Goal: Obtain resource: Download file/media

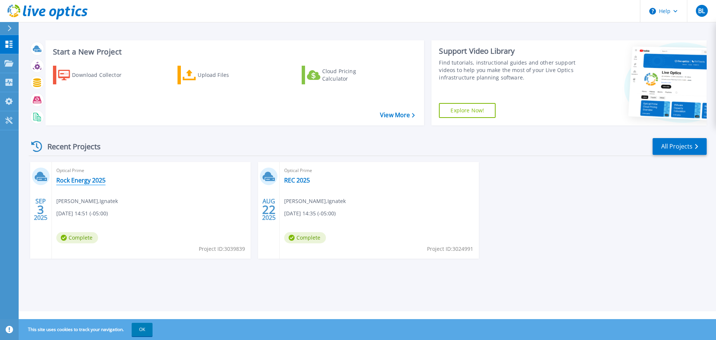
click at [89, 179] on link "Rock Energy 2025" at bounding box center [80, 179] width 49 height 7
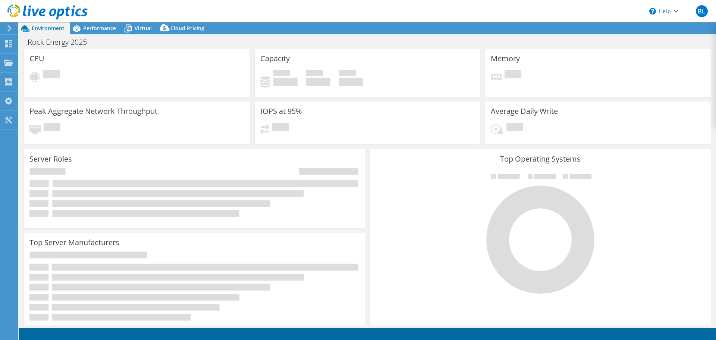
select select "USD"
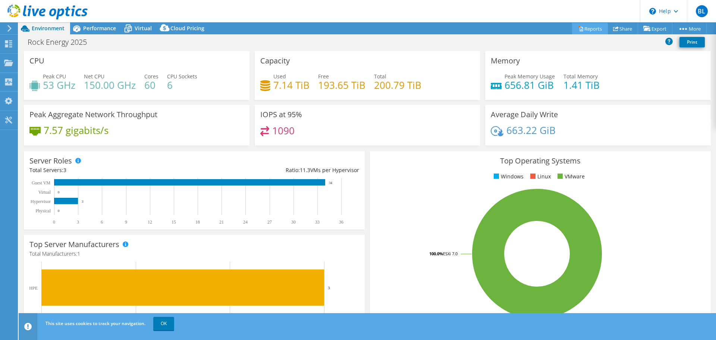
click at [589, 29] on link "Reports" at bounding box center [590, 29] width 36 height 12
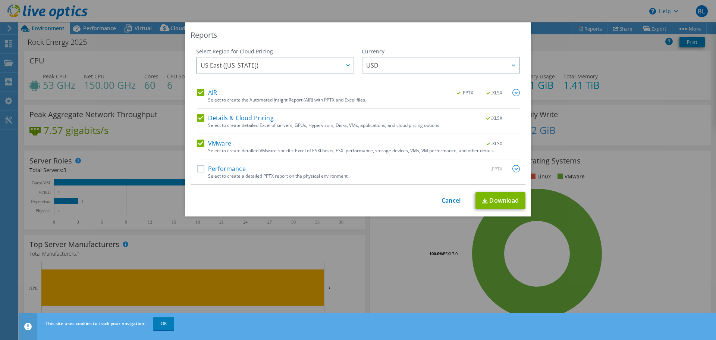
click at [359, 201] on div "This process may take a while, please wait... Cancel Download" at bounding box center [357, 200] width 335 height 17
click at [201, 167] on label "Performance" at bounding box center [221, 168] width 49 height 7
click at [0, 0] on input "Performance" at bounding box center [0, 0] width 0 height 0
click at [501, 205] on link "Download" at bounding box center [500, 200] width 50 height 17
click at [453, 202] on link "Cancel" at bounding box center [450, 200] width 19 height 7
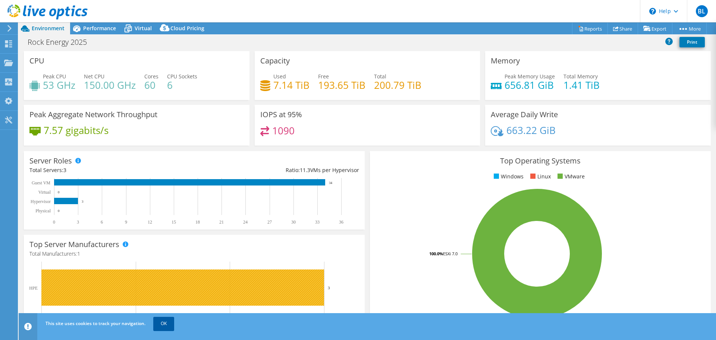
click at [169, 320] on link "OK" at bounding box center [163, 322] width 21 height 13
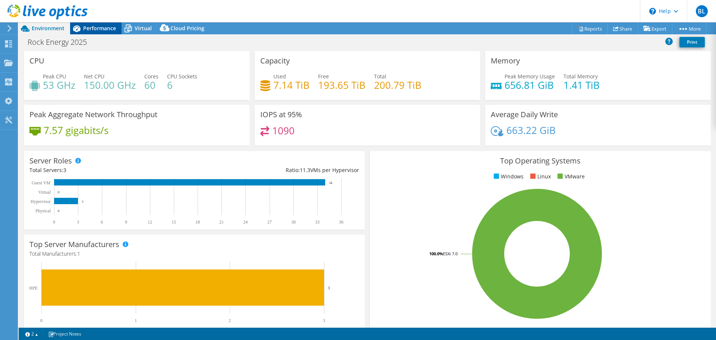
click at [89, 30] on span "Performance" at bounding box center [99, 28] width 33 height 7
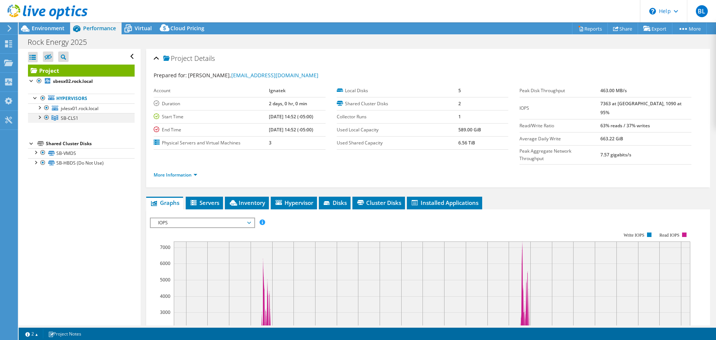
click at [41, 118] on div at bounding box center [38, 116] width 7 height 7
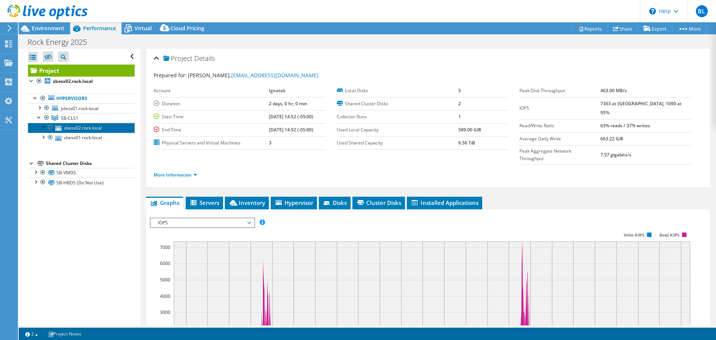
click at [68, 129] on link "sbesx02.rock.local" at bounding box center [81, 128] width 107 height 10
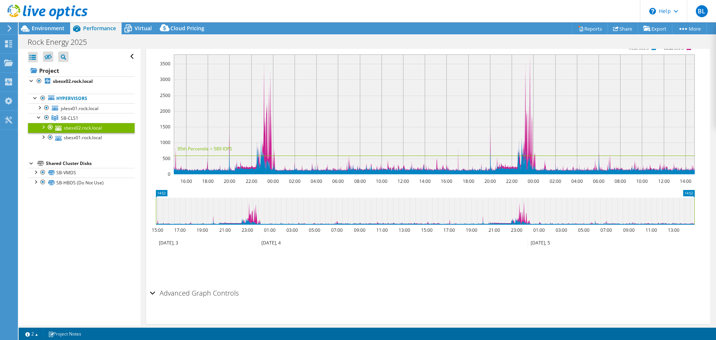
scroll to position [163, 0]
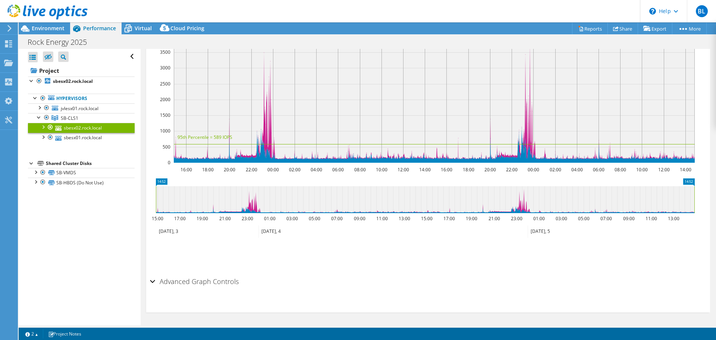
click at [219, 284] on h2 "Advanced Graph Controls" at bounding box center [194, 281] width 89 height 15
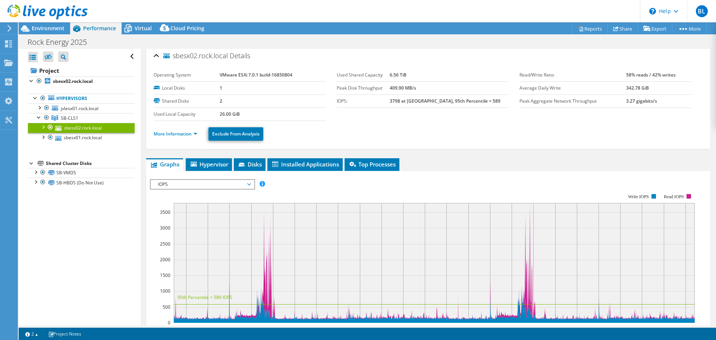
scroll to position [0, 0]
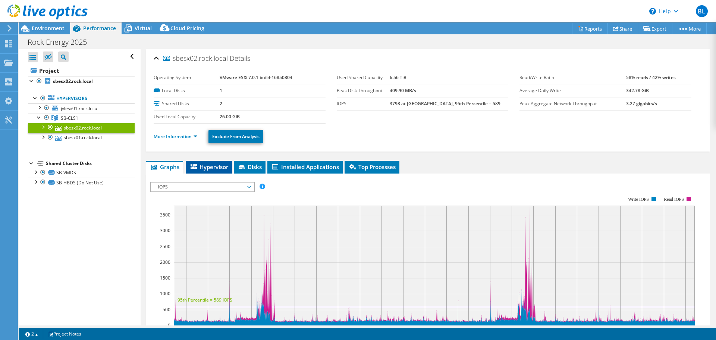
click at [214, 166] on span "Hypervisor" at bounding box center [208, 166] width 39 height 7
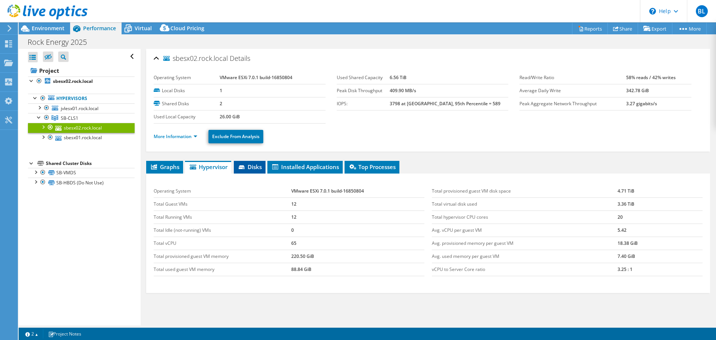
click at [248, 171] on li "Disks" at bounding box center [250, 167] width 32 height 13
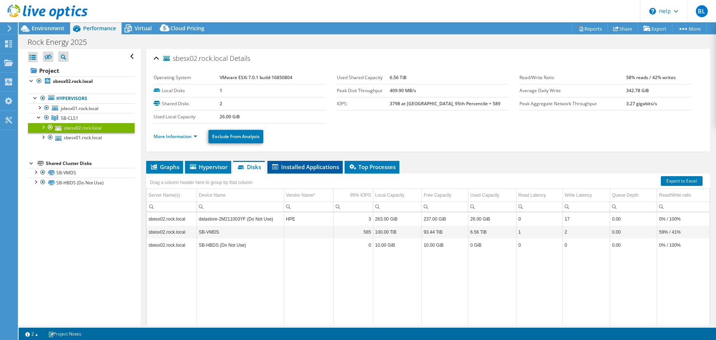
click at [316, 170] on span "Installed Applications" at bounding box center [305, 166] width 68 height 7
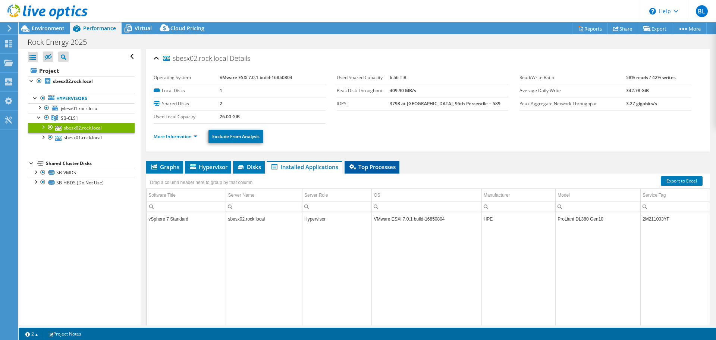
click at [352, 169] on icon at bounding box center [352, 166] width 7 height 5
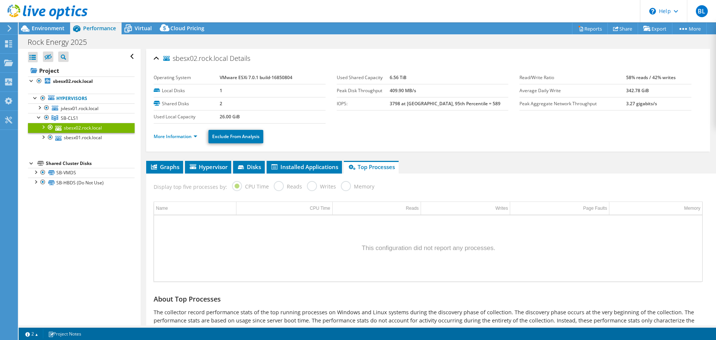
click at [43, 127] on div at bounding box center [42, 126] width 7 height 7
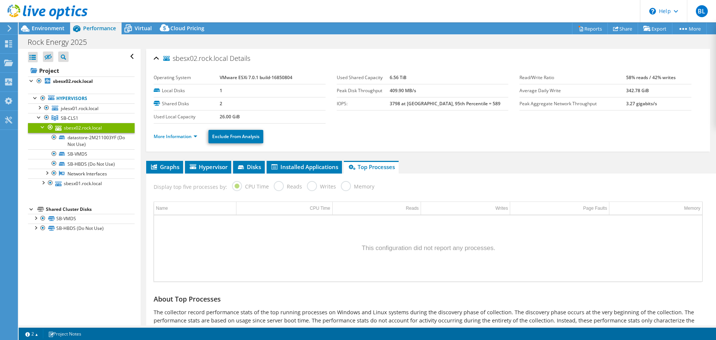
click at [43, 127] on div at bounding box center [42, 126] width 7 height 7
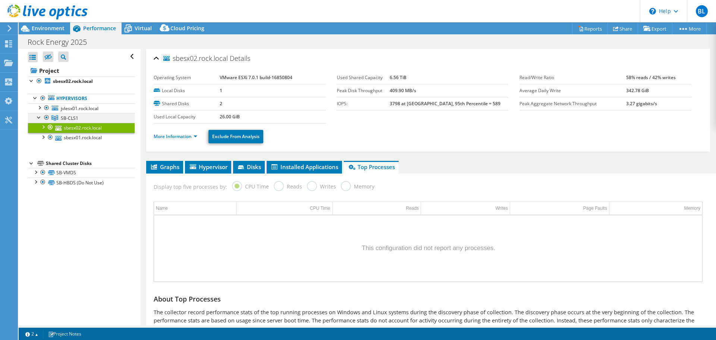
click at [70, 121] on span "SB-CLS1" at bounding box center [70, 118] width 18 height 6
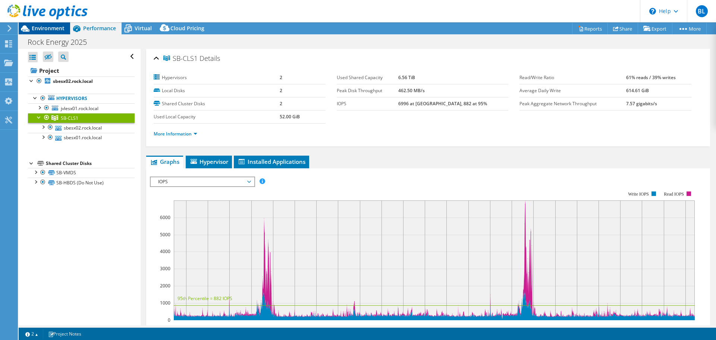
click at [42, 33] on div "Environment" at bounding box center [44, 28] width 51 height 12
